Goal: Task Accomplishment & Management: Use online tool/utility

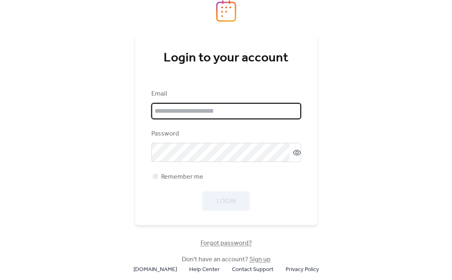
type input "**********"
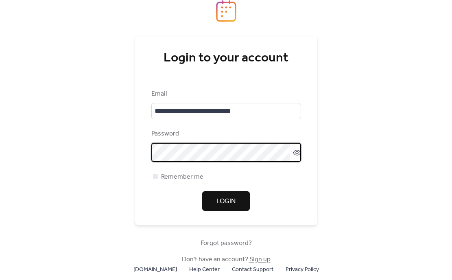
click at [230, 206] on span "Login" at bounding box center [225, 202] width 19 height 10
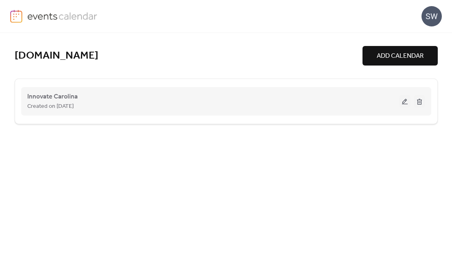
click at [407, 104] on button at bounding box center [404, 101] width 11 height 12
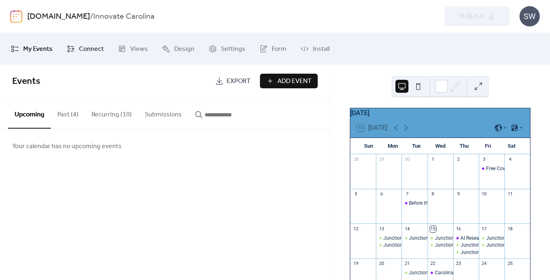
click at [94, 50] on span "Connect" at bounding box center [91, 49] width 25 height 13
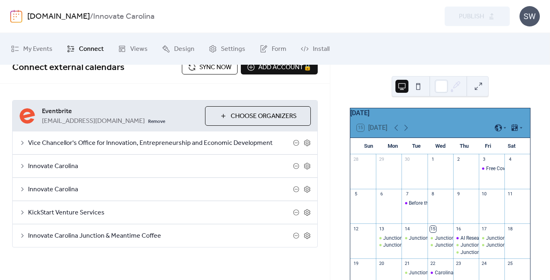
scroll to position [14, 0]
click at [224, 118] on button "Choose Organizers" at bounding box center [258, 116] width 106 height 20
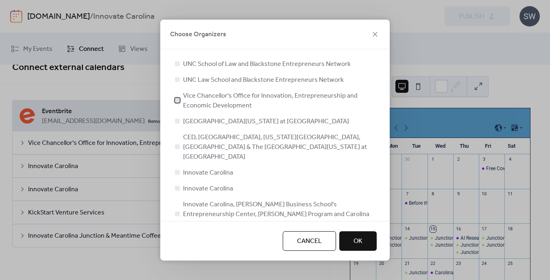
click at [179, 101] on div at bounding box center [177, 100] width 5 height 5
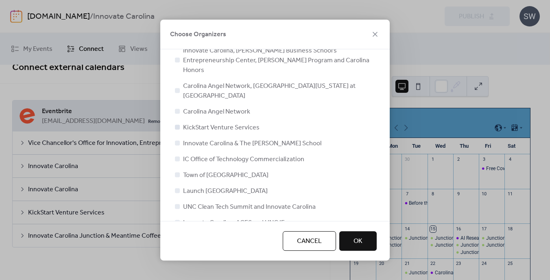
scroll to position [155, 0]
click at [182, 153] on label "IC Office of Technology Commercialization" at bounding box center [238, 158] width 131 height 10
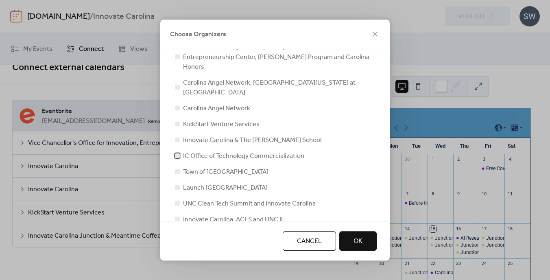
scroll to position [157, 0]
click at [358, 240] on span "OK" at bounding box center [358, 241] width 9 height 10
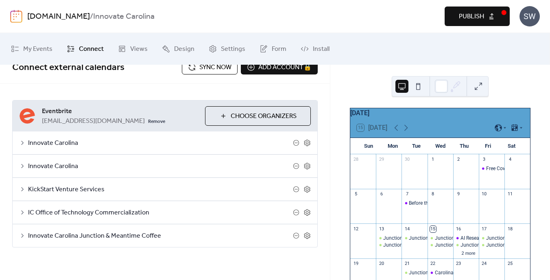
click at [452, 18] on span "Publish" at bounding box center [471, 17] width 25 height 10
